Goal: Task Accomplishment & Management: Complete application form

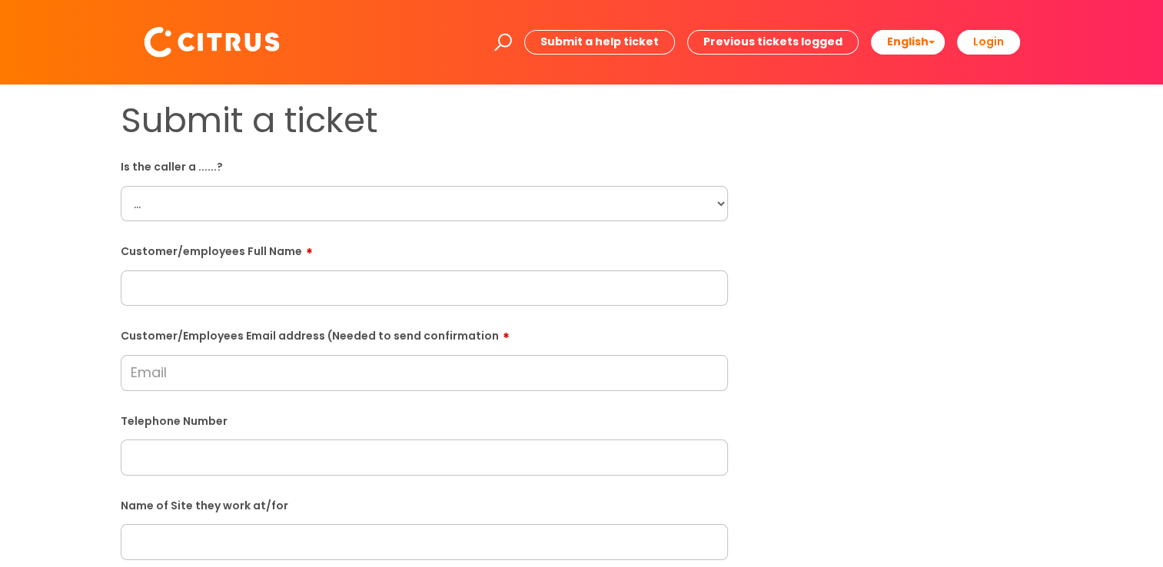
click at [328, 211] on select "... Citrus Customer Citrus Employee [DEMOGRAPHIC_DATA] Supplier" at bounding box center [424, 203] width 607 height 35
select select "Citrus Employee"
click at [121, 186] on select "... Citrus Customer Citrus Employee Contractor Supplier" at bounding box center [424, 203] width 607 height 35
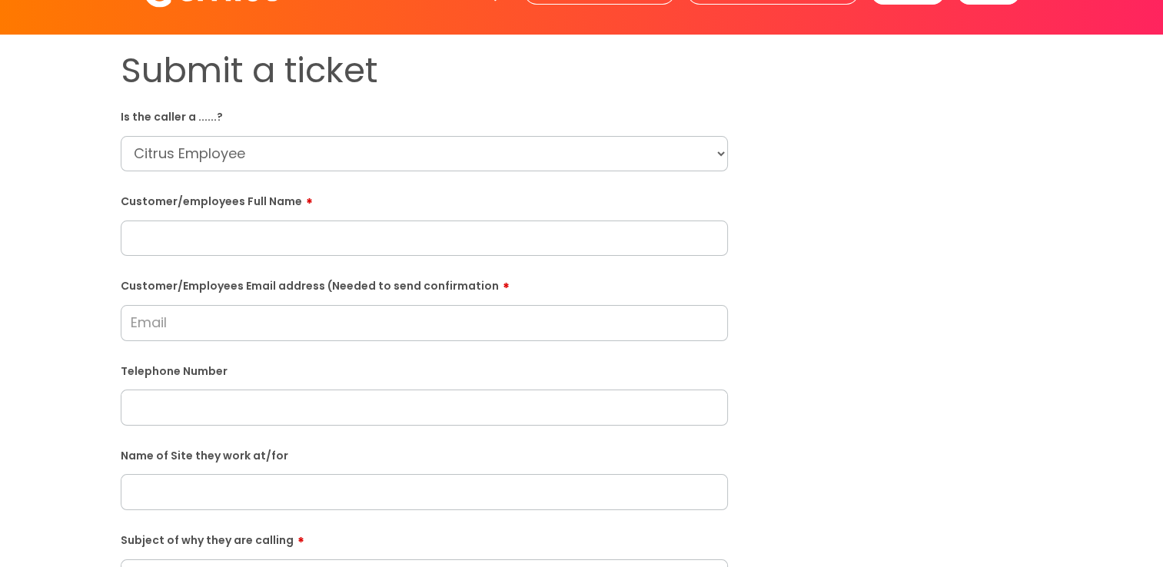
scroll to position [77, 0]
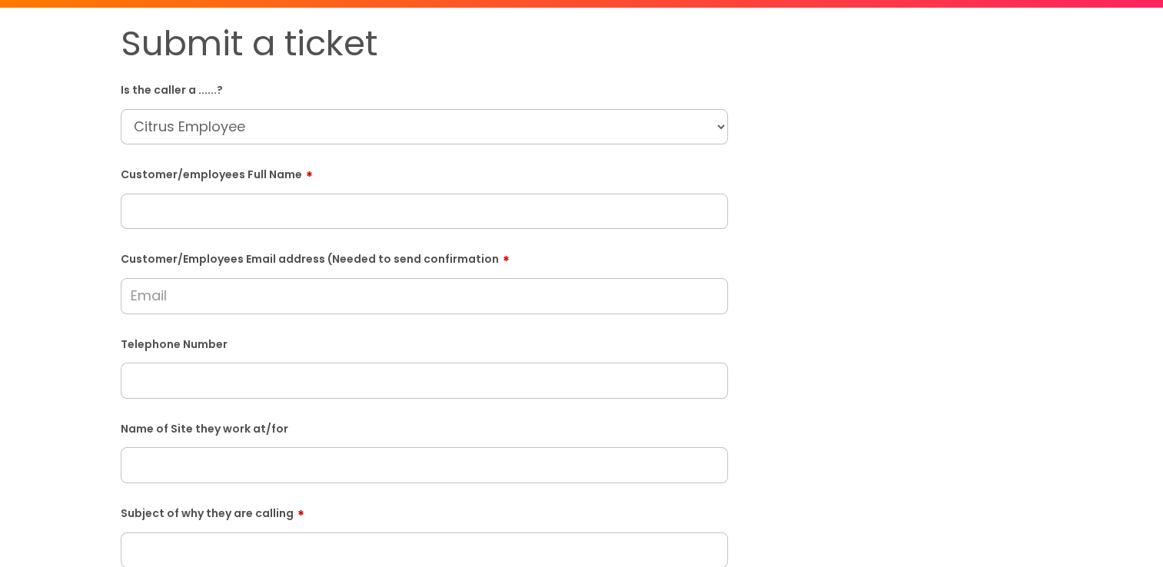
click at [440, 218] on input "text" at bounding box center [424, 211] width 607 height 35
paste input "Alicia Deacon"
type input "Alicia Deacon"
click at [164, 290] on input "Customer/Employees Email address (Needed to send confirmation" at bounding box center [424, 295] width 607 height 35
paste input "alicia.deacon984@gmail.com"
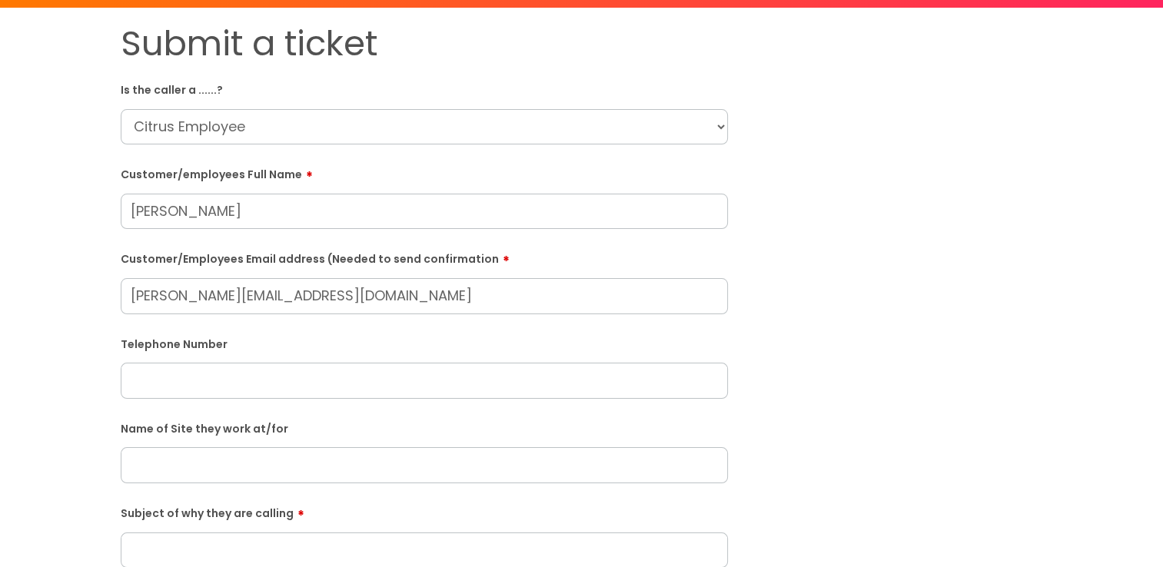
type input "alicia.deacon984@gmail.com"
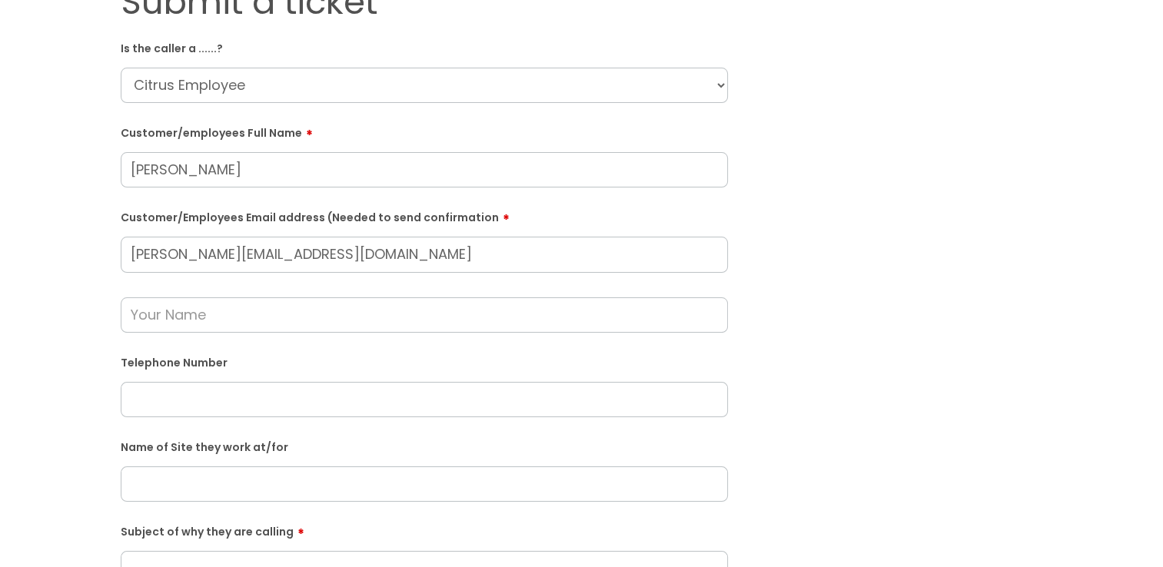
scroll to position [154, 0]
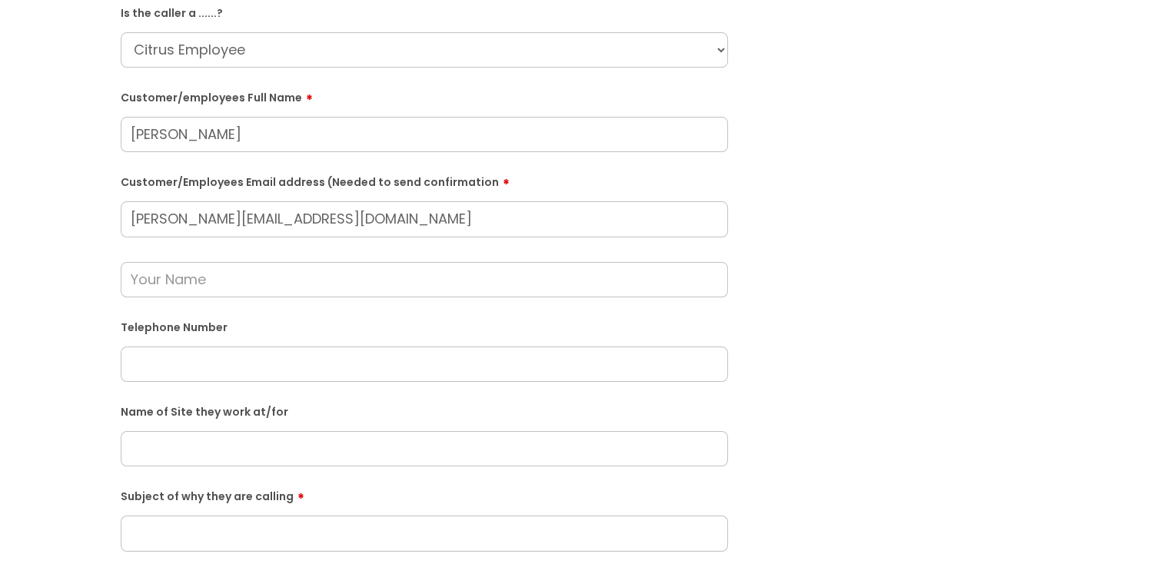
click at [181, 374] on input "text" at bounding box center [424, 364] width 607 height 35
paste input "07752777805"
type input "07752777805"
click at [185, 451] on input "text" at bounding box center [424, 448] width 607 height 35
paste input "The Arc, Basingstoke"
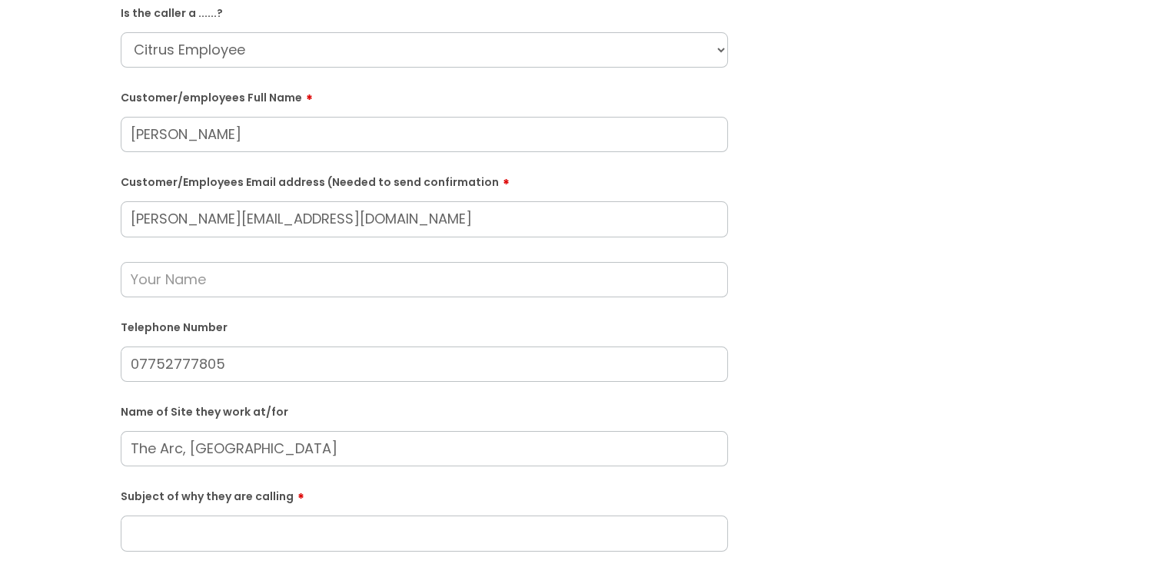
type input "The Arc, Basingstoke"
click at [221, 261] on div at bounding box center [424, 268] width 607 height 60
click at [264, 294] on input "text" at bounding box center [424, 279] width 607 height 35
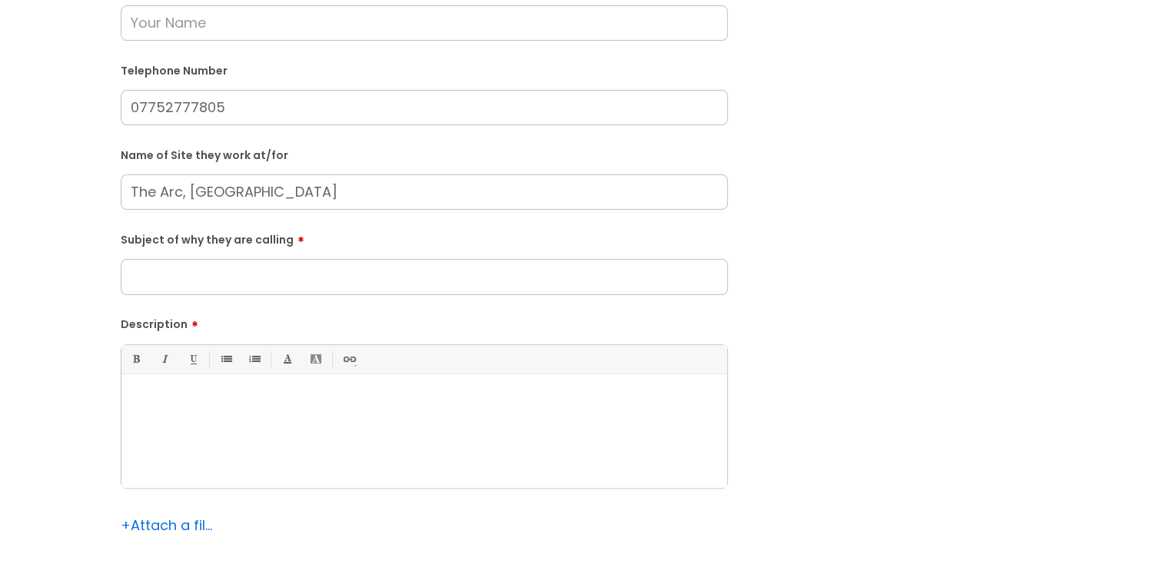
scroll to position [384, 0]
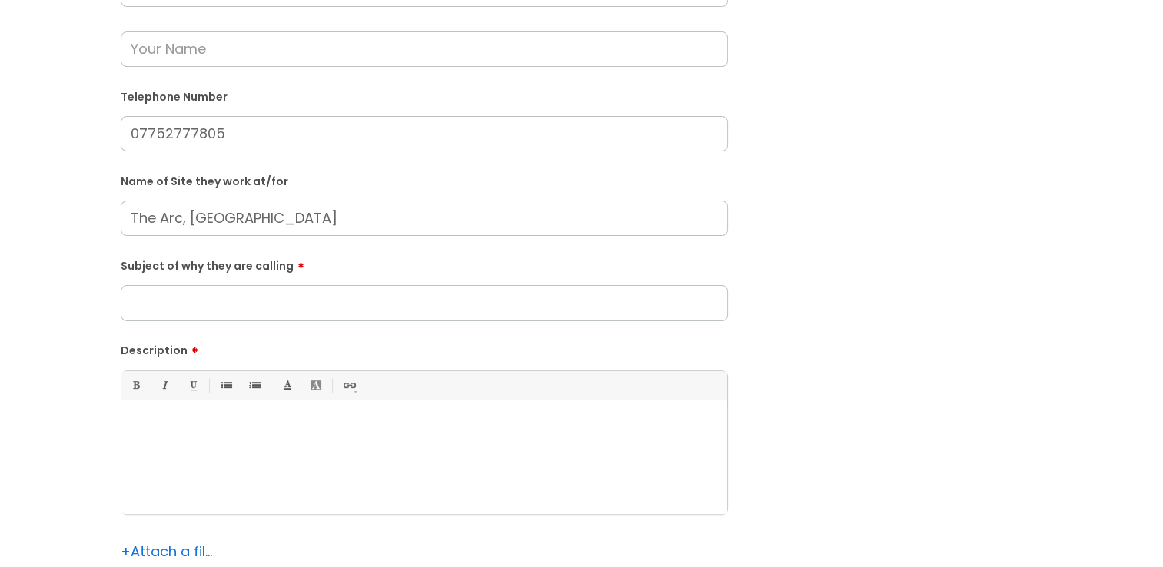
click at [235, 300] on input "Subject of why they are calling" at bounding box center [424, 302] width 607 height 35
type input "Clocking in/out"
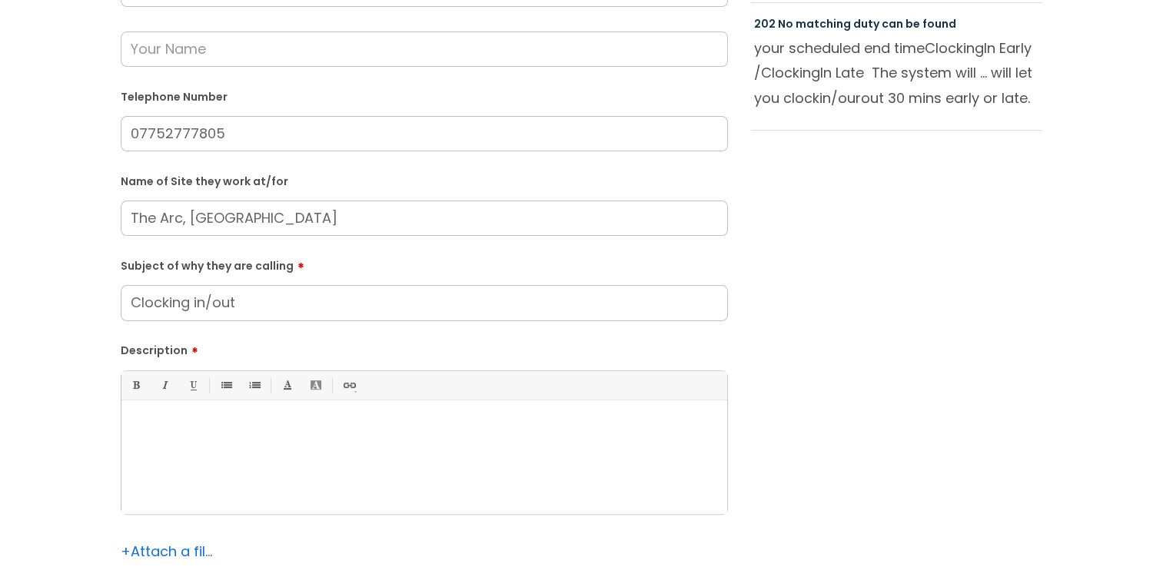
scroll to position [461, 0]
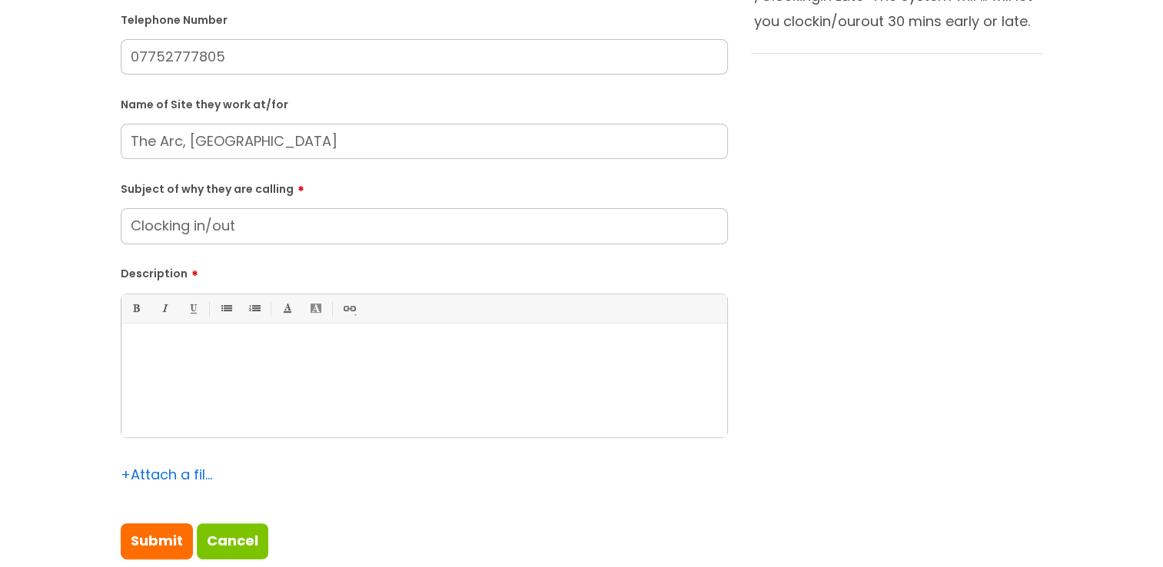
click at [513, 334] on div at bounding box center [424, 384] width 606 height 106
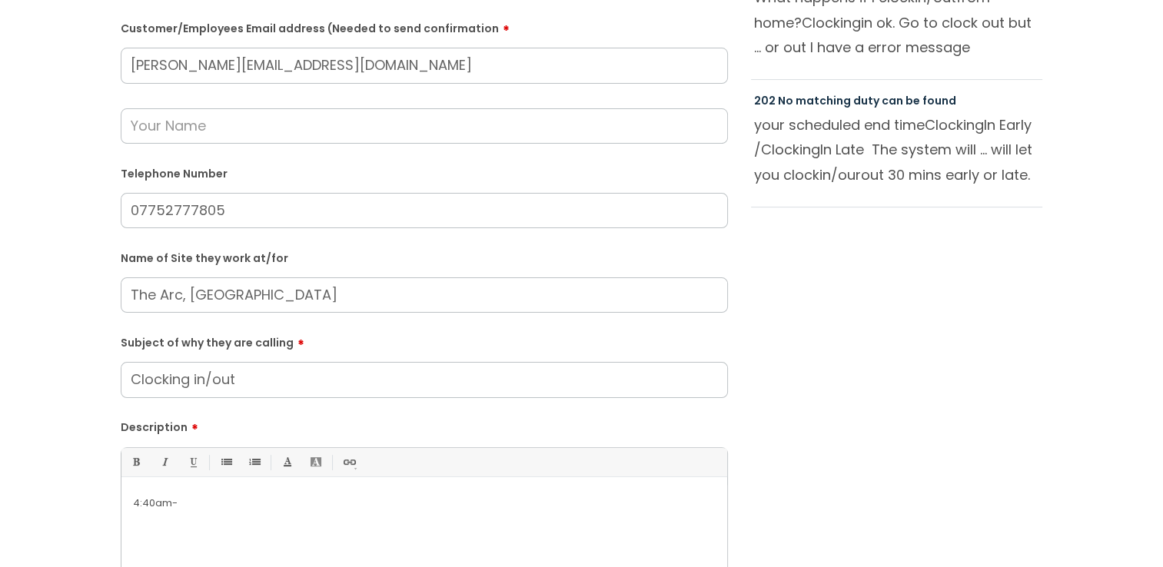
scroll to position [538, 0]
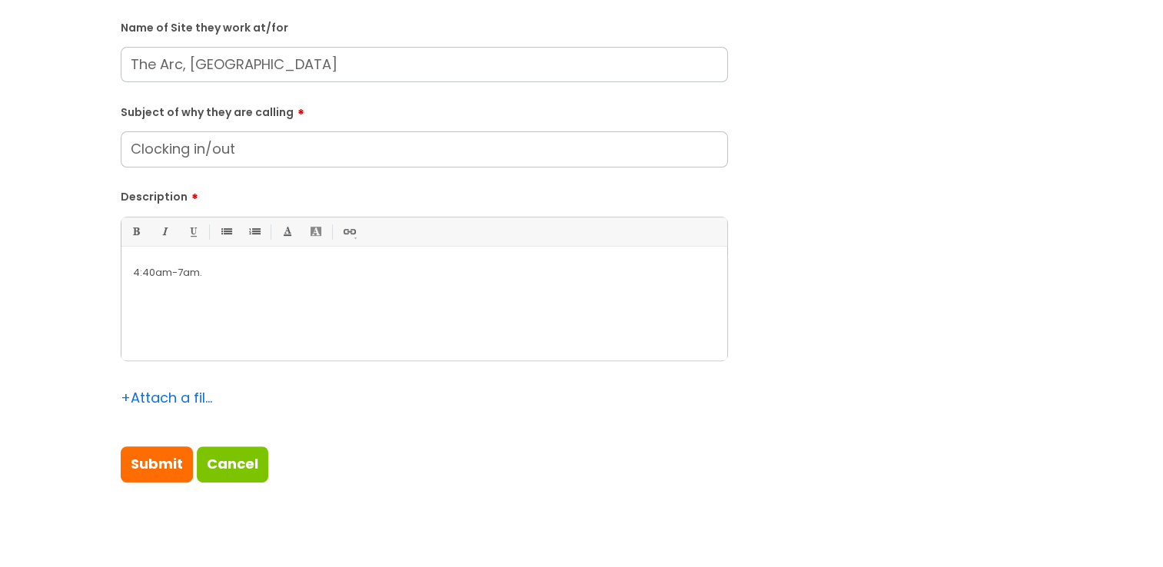
click at [124, 279] on div "4:40am-7am." at bounding box center [424, 307] width 606 height 106
click at [515, 269] on p "She is having issues clocking in and out for her 4:40am-7am." at bounding box center [424, 273] width 583 height 14
click at [679, 275] on p "She is having issues clocking in and out for her 4:40am-7am shift. She has dele…" at bounding box center [424, 280] width 583 height 28
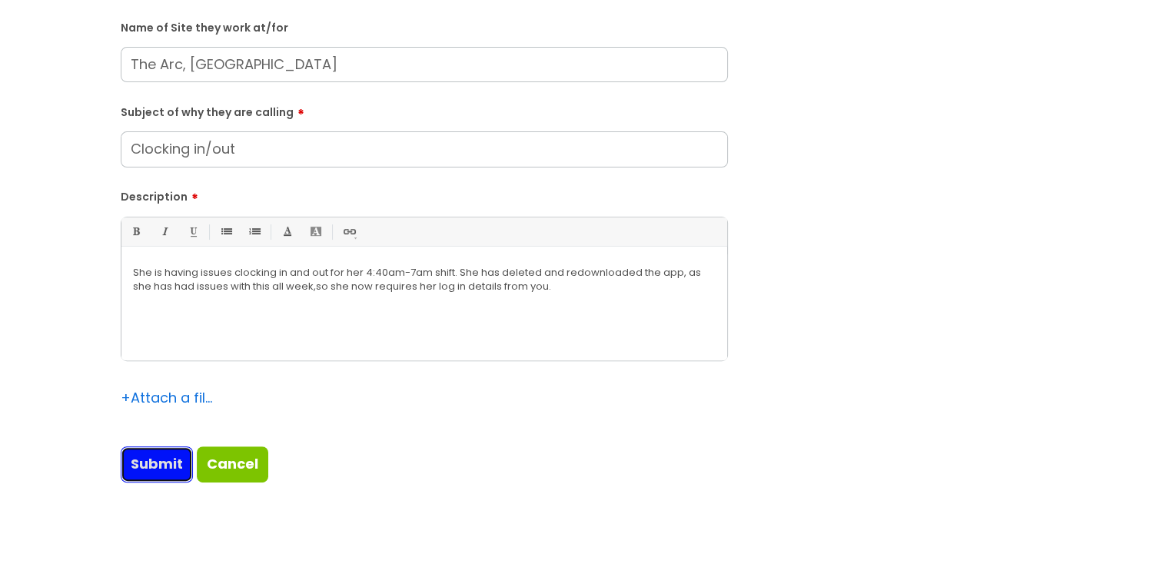
click at [177, 465] on input "Submit" at bounding box center [157, 464] width 72 height 35
type input "Please Wait..."
